Goal: Find contact information: Find contact information

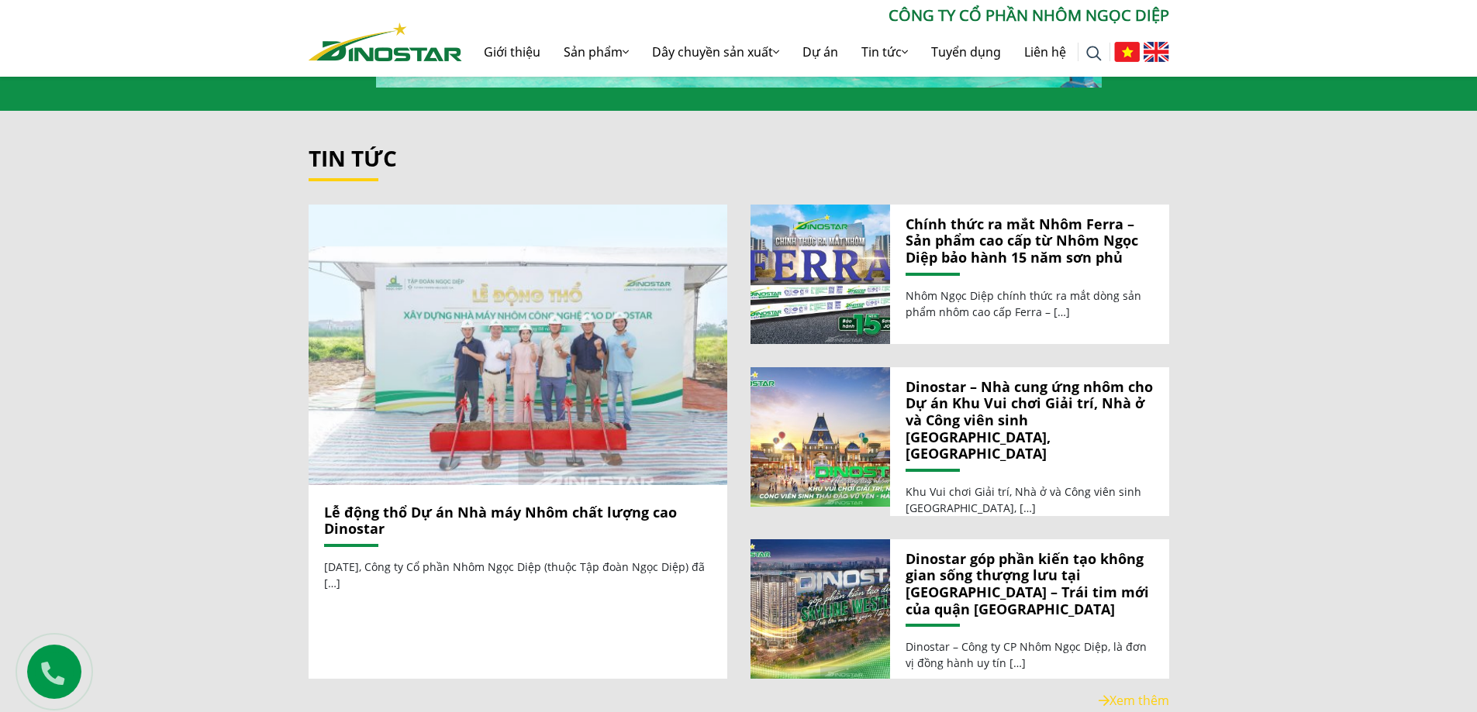
scroll to position [1677, 0]
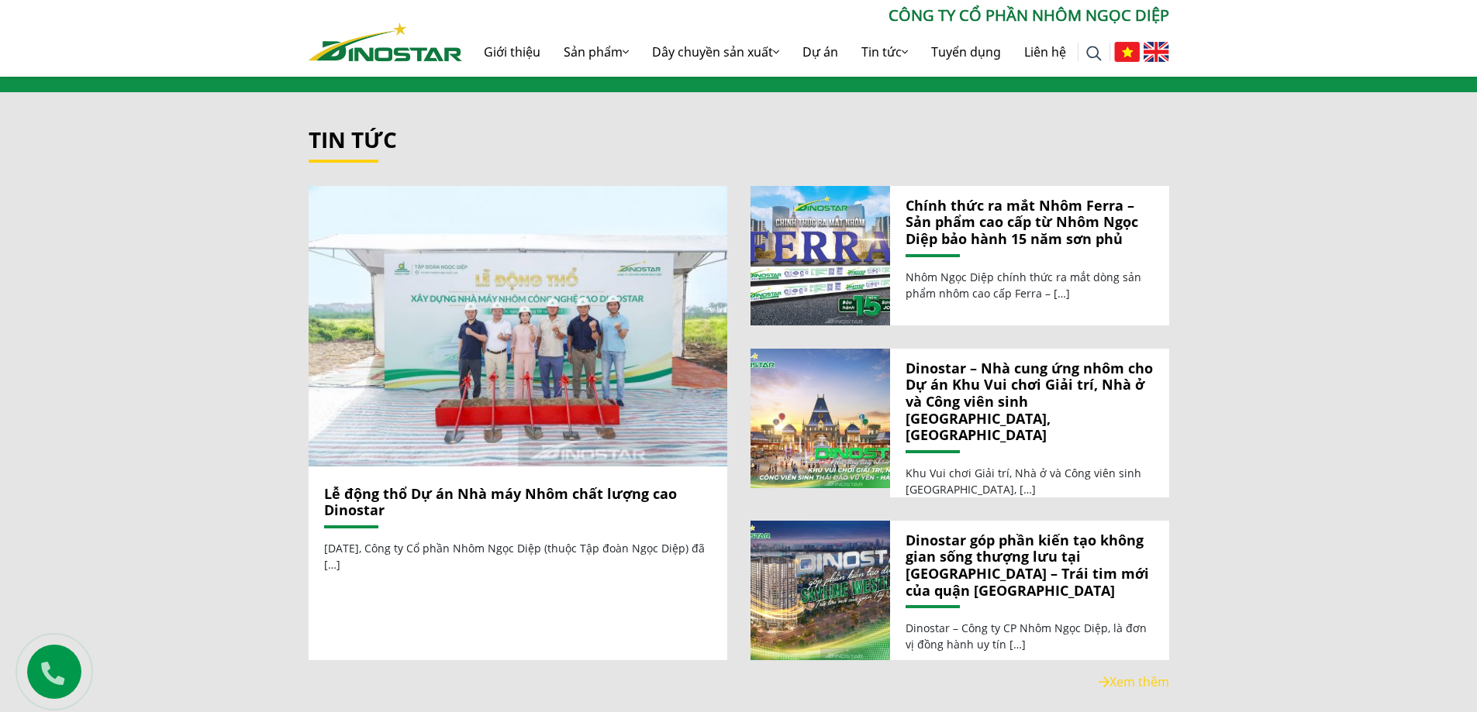
click at [530, 484] on link "Lễ động thổ Dự án Nhà máy Nhôm chất lượng cao Dinostar" at bounding box center [500, 502] width 353 height 36
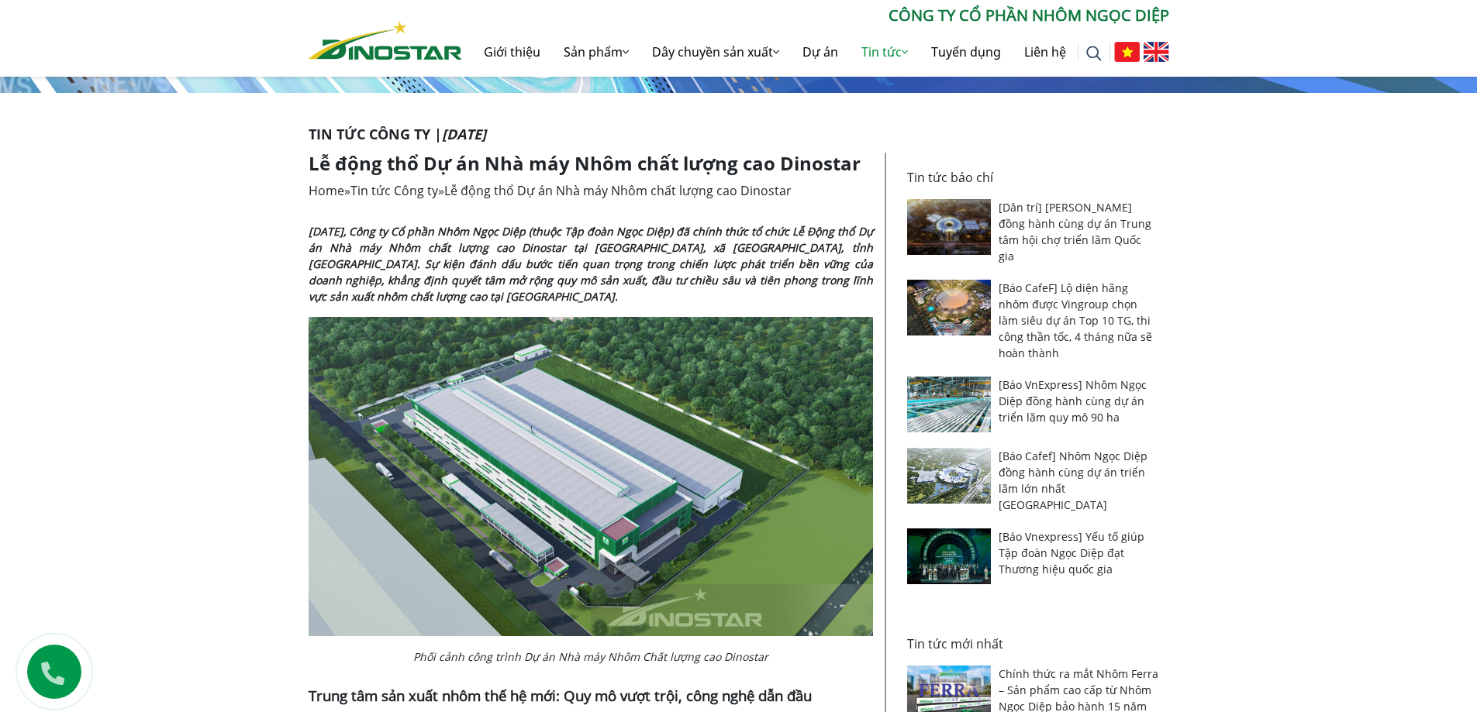
scroll to position [258, 0]
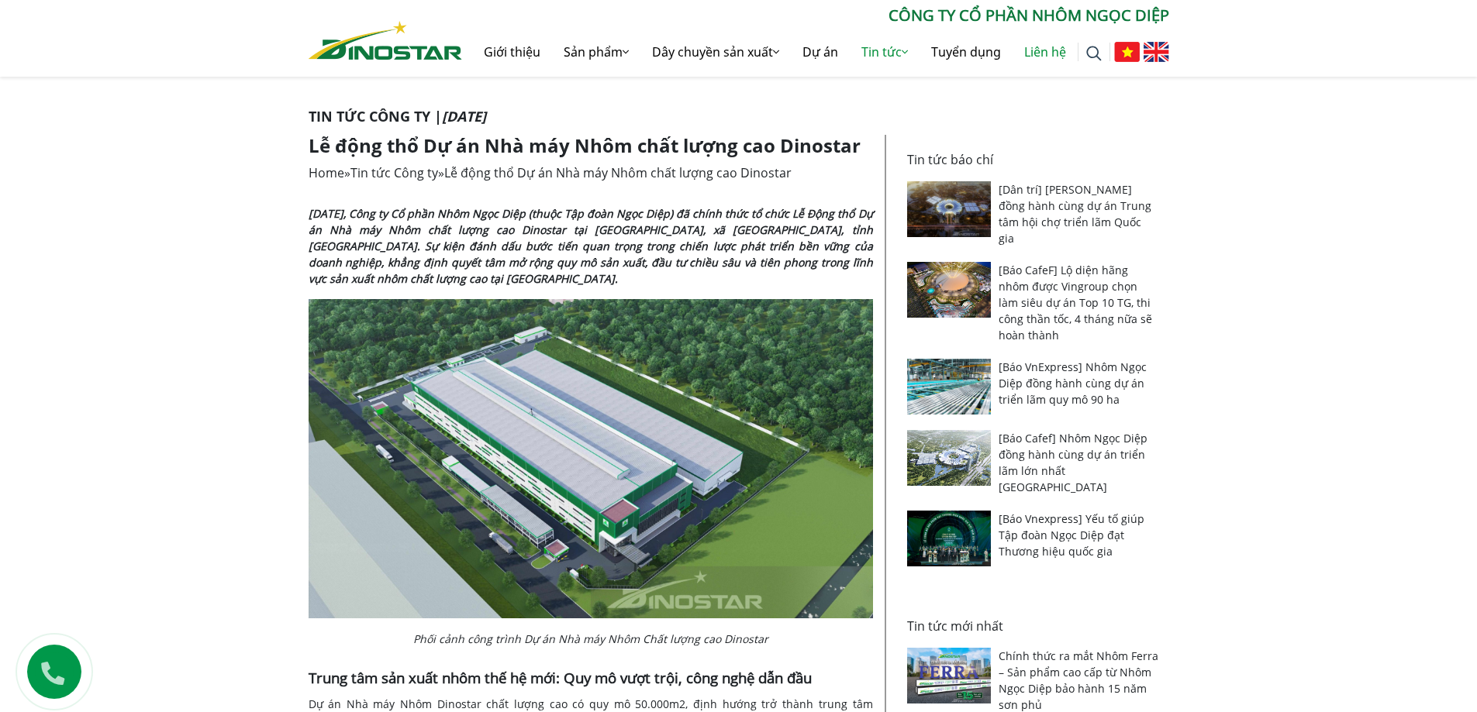
click at [1033, 48] on link "Liên hệ" at bounding box center [1044, 52] width 65 height 50
